Goal: Task Accomplishment & Management: Use online tool/utility

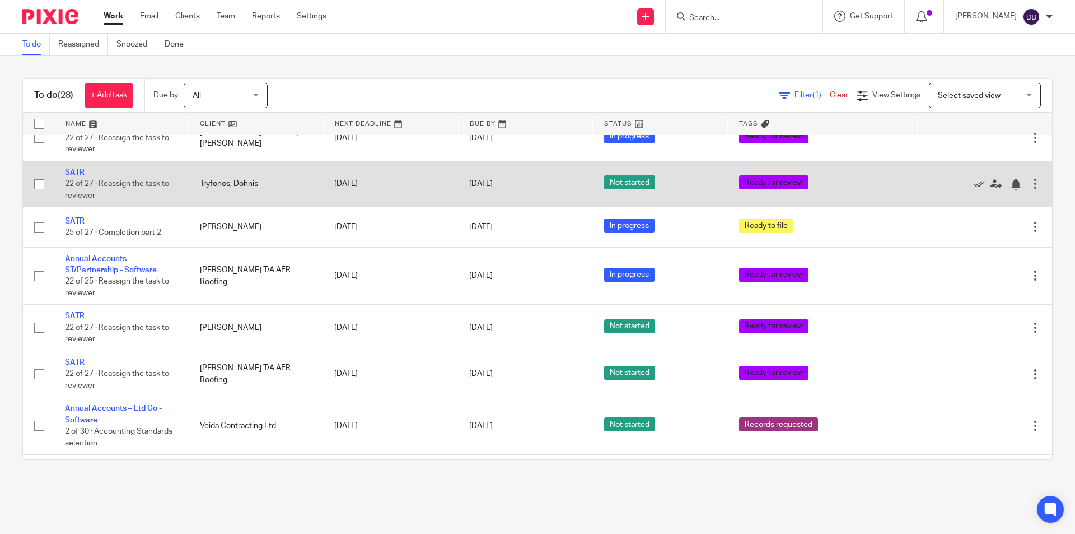
scroll to position [1044, 0]
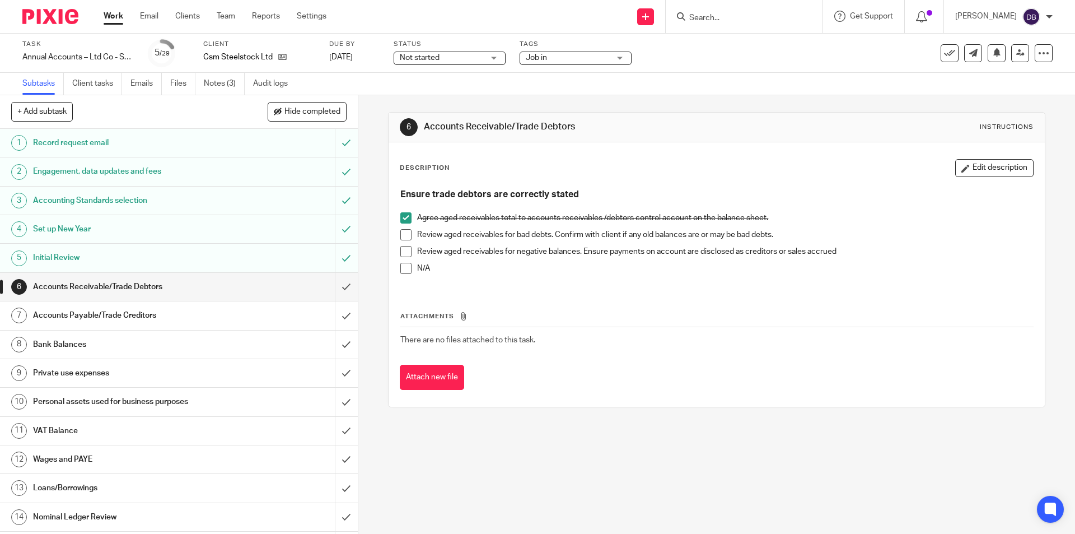
click at [585, 57] on span "Job in" at bounding box center [568, 58] width 84 height 12
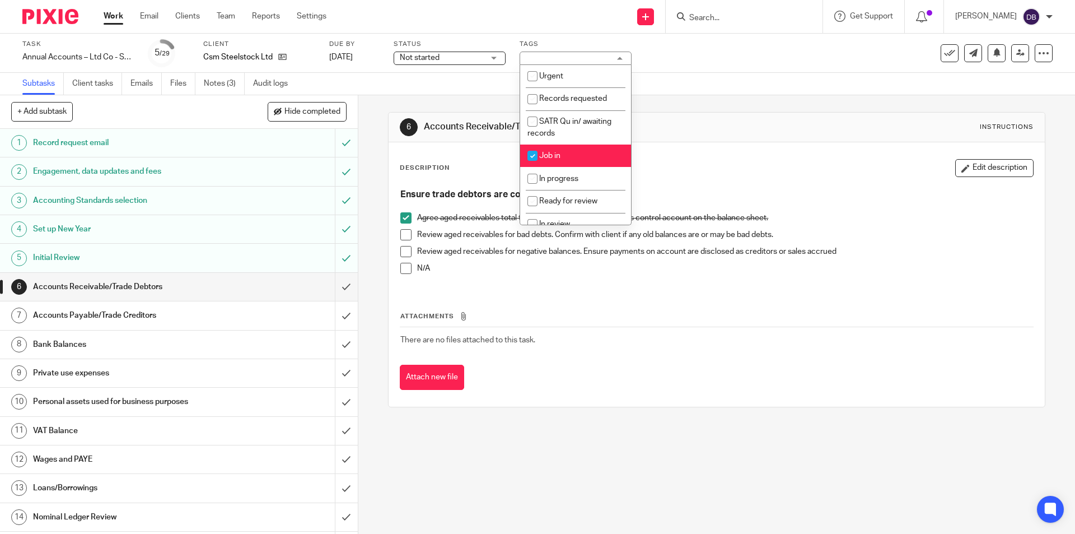
click at [574, 153] on li "Job in" at bounding box center [575, 155] width 111 height 23
checkbox input "false"
click at [553, 180] on span "In progress" at bounding box center [558, 179] width 39 height 8
checkbox input "true"
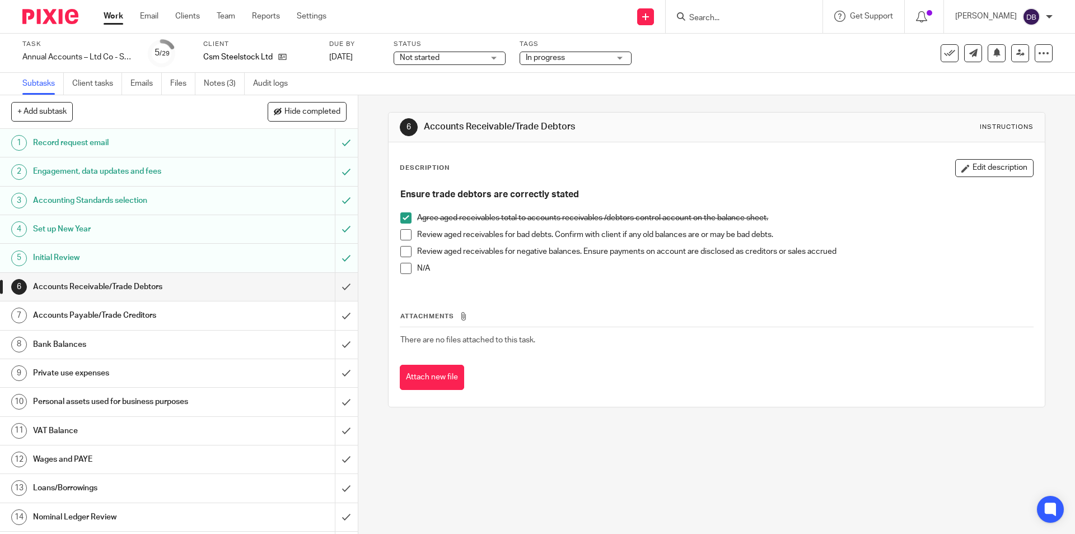
click at [369, 224] on div "6 Accounts Receivable/Trade Debtors Instructions Description Edit description E…" at bounding box center [716, 314] width 717 height 439
click at [403, 253] on span at bounding box center [405, 251] width 11 height 11
click at [294, 310] on div "Accounts Payable/Trade Creditors" at bounding box center [178, 315] width 291 height 17
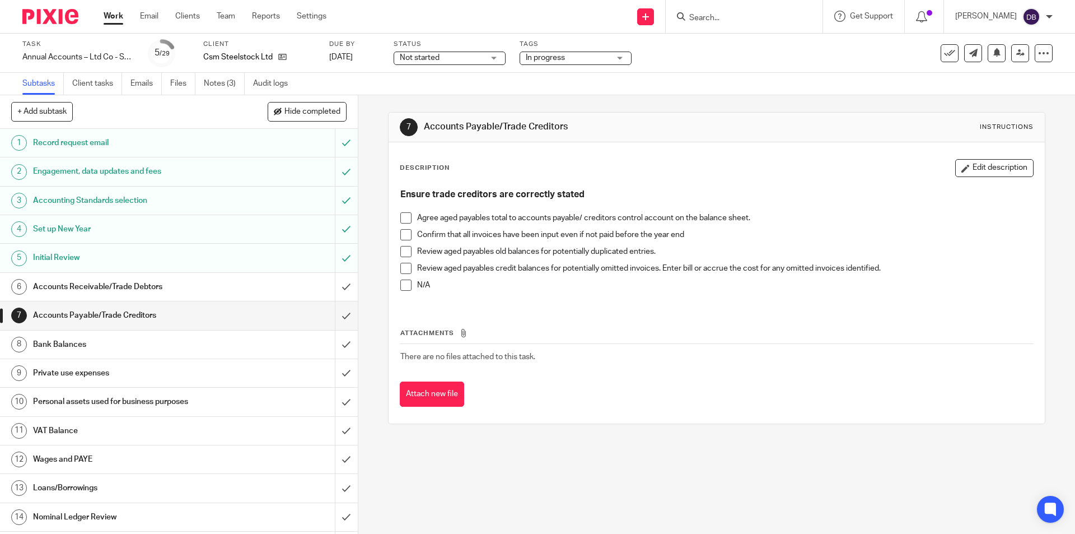
click at [403, 216] on span at bounding box center [405, 217] width 11 height 11
click at [403, 238] on span at bounding box center [405, 234] width 11 height 11
click at [276, 344] on div "Bank Balances" at bounding box center [178, 344] width 291 height 17
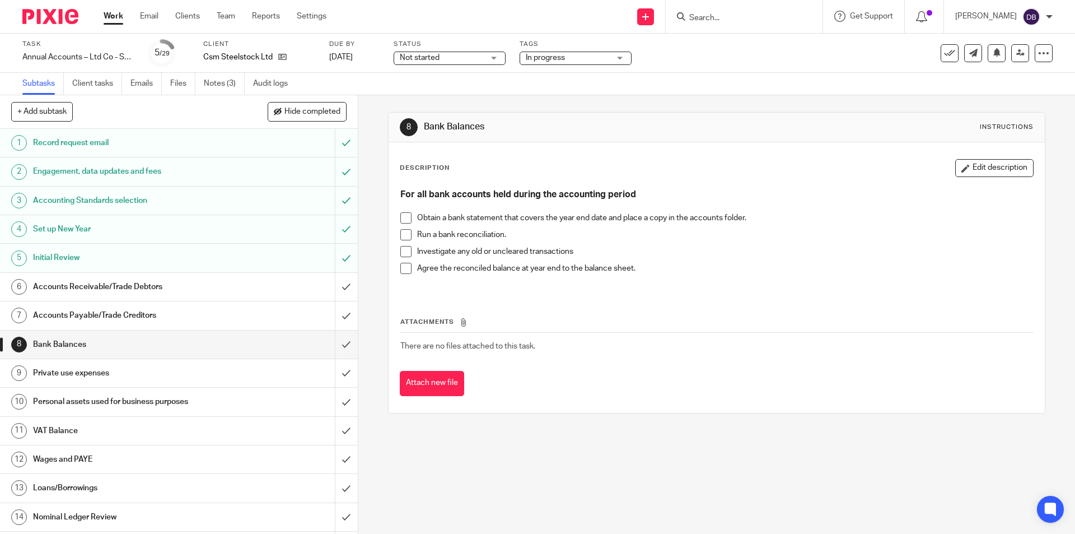
click at [404, 218] on span at bounding box center [405, 217] width 11 height 11
click at [405, 234] on span at bounding box center [405, 234] width 11 height 11
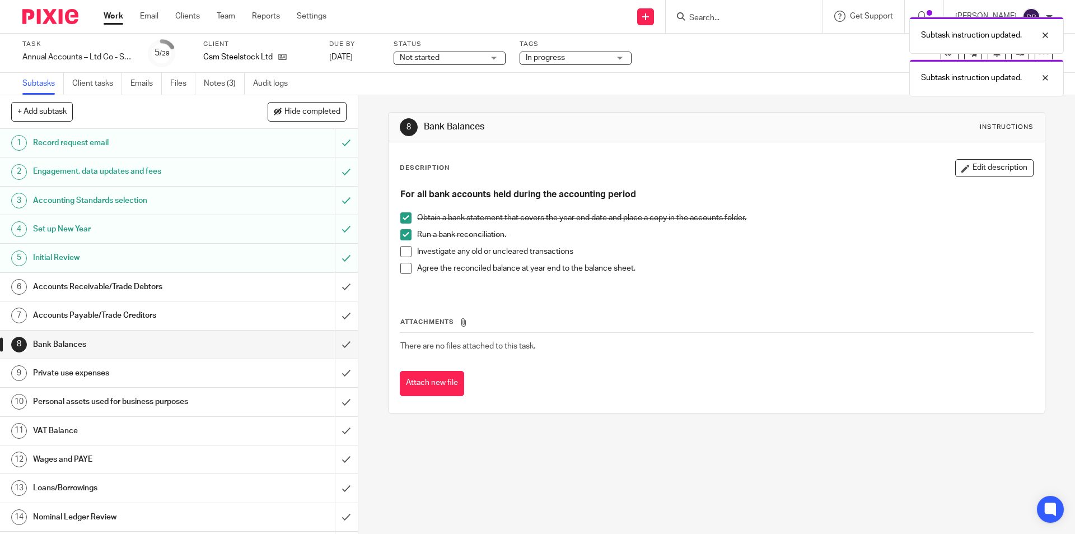
click at [402, 268] on span at bounding box center [405, 268] width 11 height 11
click at [334, 347] on input "submit" at bounding box center [179, 344] width 358 height 28
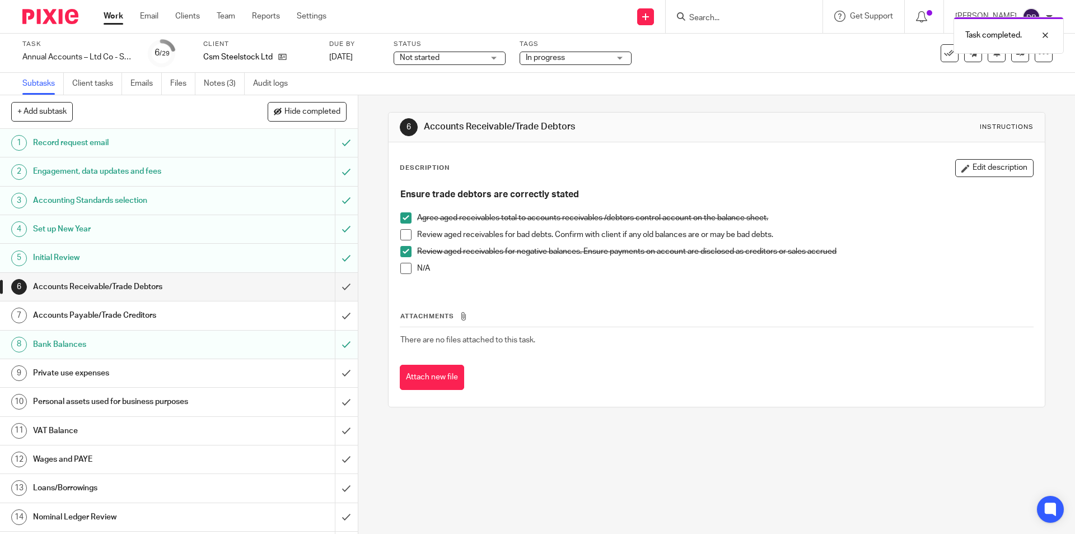
click at [245, 372] on div "Private use expenses" at bounding box center [178, 373] width 291 height 17
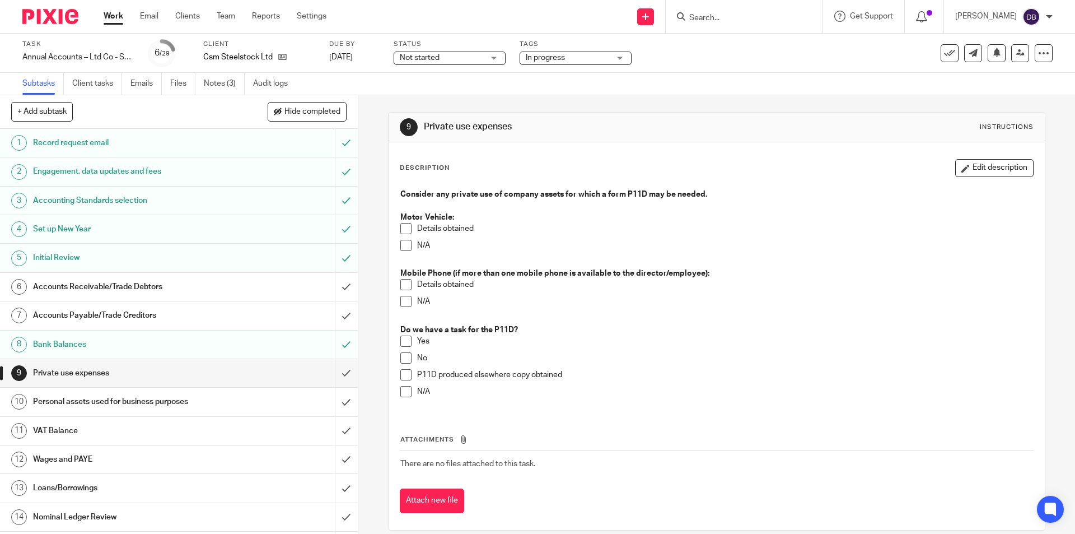
click at [300, 431] on div "VAT Balance" at bounding box center [178, 430] width 291 height 17
